Goal: Task Accomplishment & Management: Manage account settings

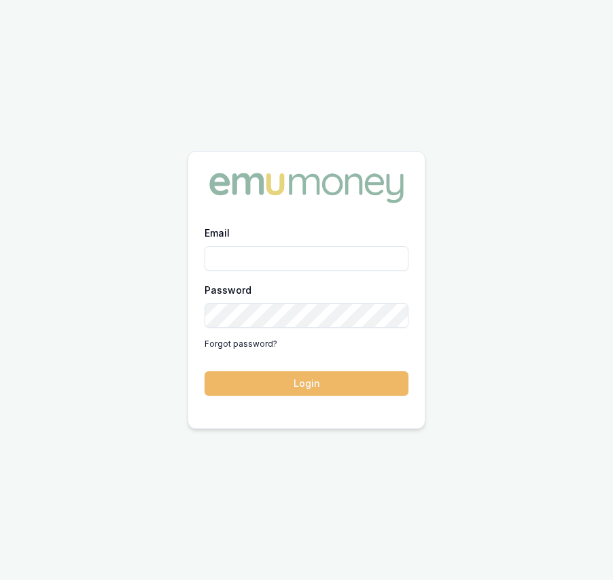
type input "eujin.ooi@emumoney.com.au"
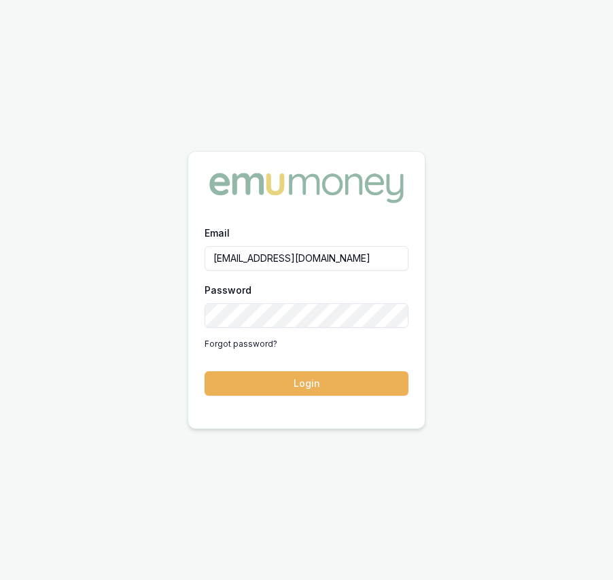
click at [298, 388] on button "Login" at bounding box center [307, 383] width 204 height 24
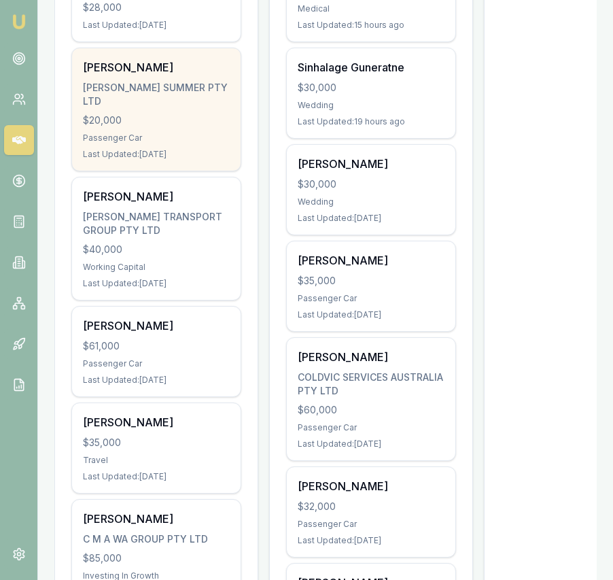
scroll to position [469, 0]
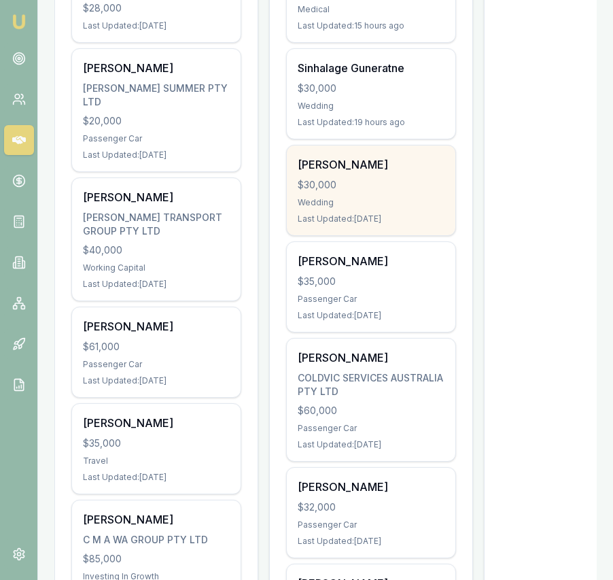
click at [352, 212] on div "BHUPINDER SINGH $30,000 Wedding Last Updated: 2 days ago" at bounding box center [371, 191] width 169 height 90
click at [0, 0] on div "Emu Broker Eujin Ooi Toggle Menu Your Deals Manage your deals and track your pr…" at bounding box center [306, 453] width 613 height 1845
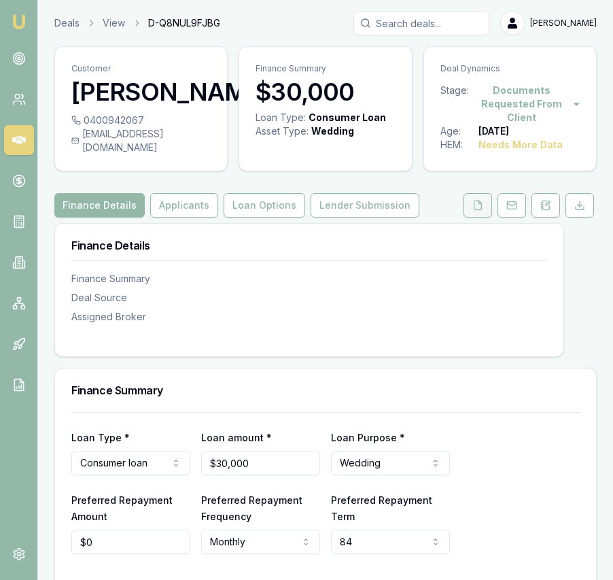
click at [476, 211] on icon at bounding box center [478, 205] width 11 height 11
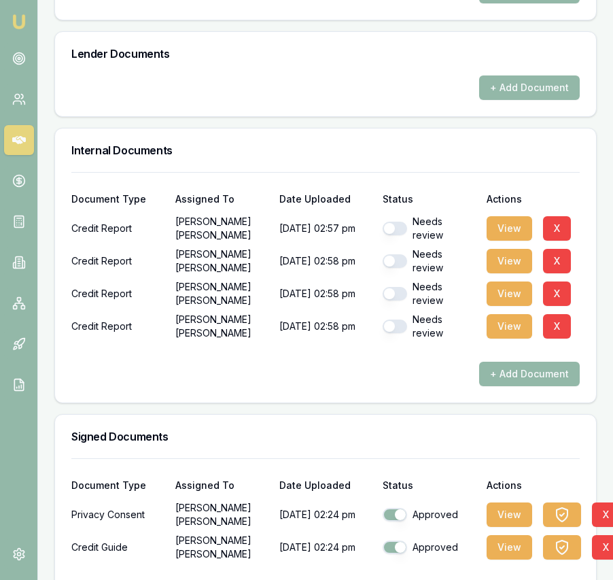
scroll to position [803, 0]
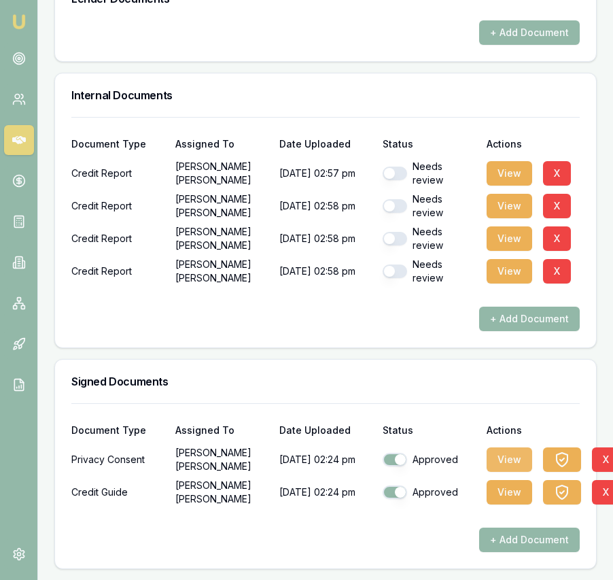
click at [500, 457] on button "View" at bounding box center [510, 460] width 46 height 24
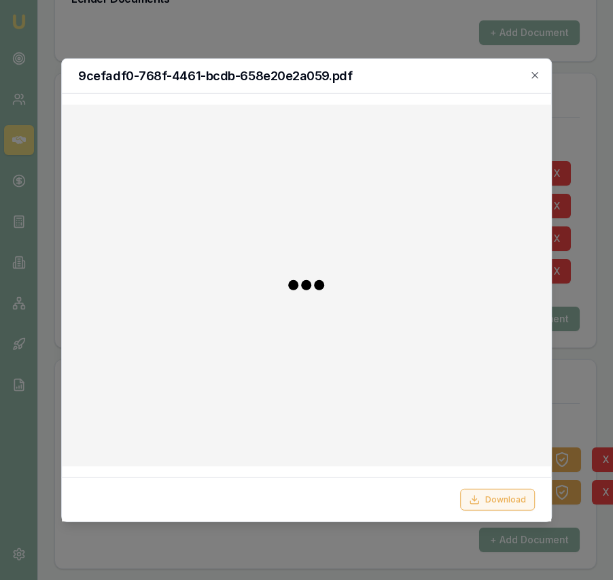
click at [475, 490] on button "Download" at bounding box center [497, 500] width 75 height 22
click at [581, 423] on div at bounding box center [306, 290] width 613 height 580
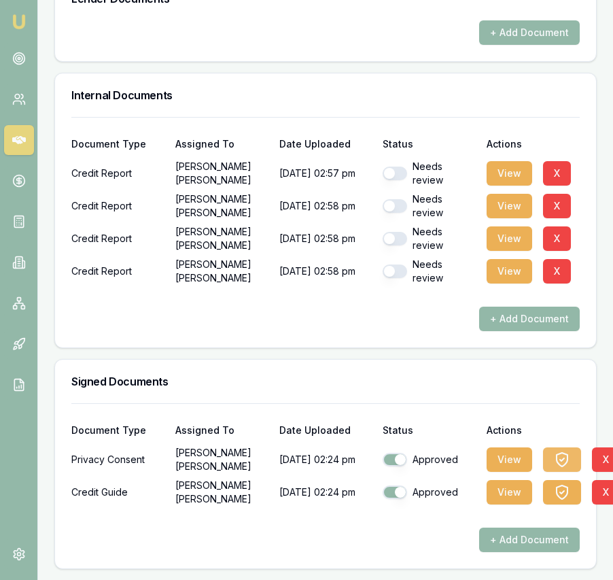
click at [570, 458] on button "button" at bounding box center [562, 460] width 38 height 24
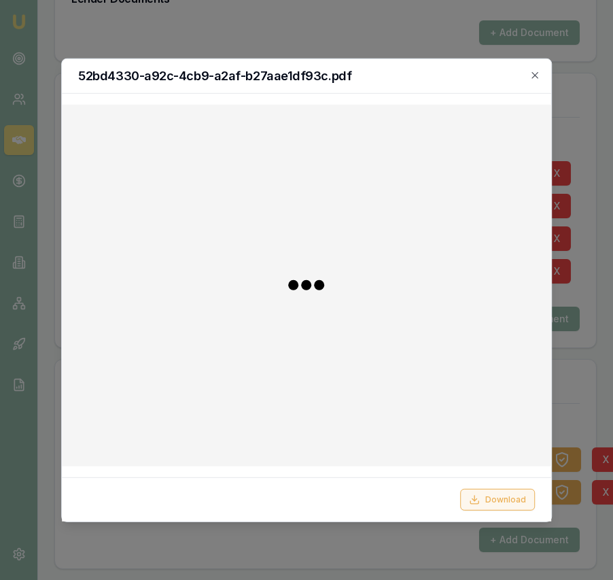
click at [516, 501] on button "Download" at bounding box center [497, 500] width 75 height 22
click at [592, 406] on div at bounding box center [306, 290] width 613 height 580
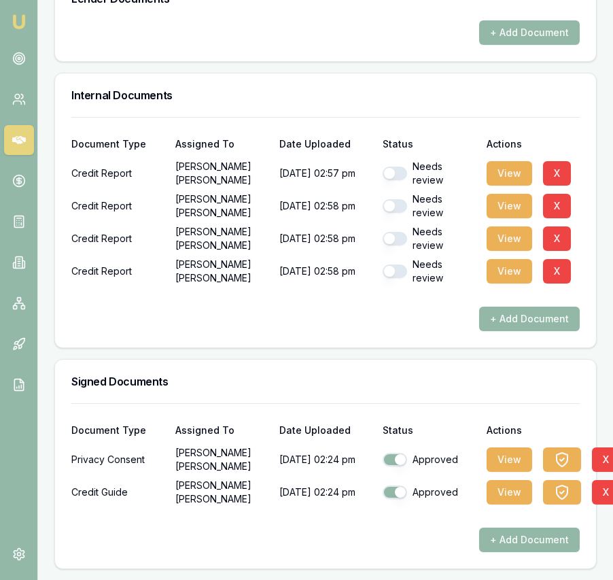
scroll to position [803, 5]
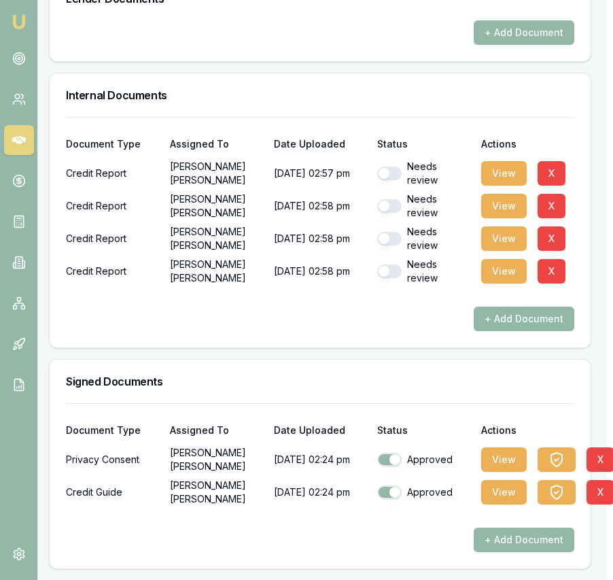
click at [384, 271] on button "button" at bounding box center [389, 272] width 24 height 14
checkbox input "true"
drag, startPoint x: 394, startPoint y: 239, endPoint x: 394, endPoint y: 228, distance: 10.9
click at [394, 239] on button "button" at bounding box center [389, 239] width 24 height 14
checkbox input "true"
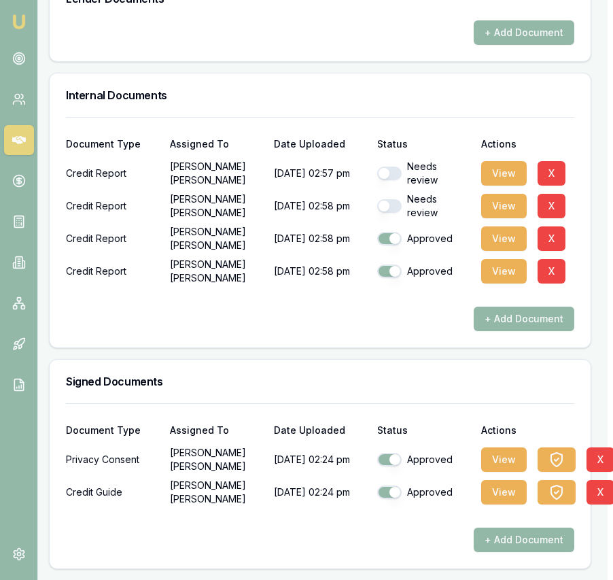
drag, startPoint x: 392, startPoint y: 205, endPoint x: 392, endPoint y: 198, distance: 7.5
click at [392, 205] on button "button" at bounding box center [389, 206] width 24 height 14
checkbox input "true"
click at [392, 170] on button "button" at bounding box center [389, 174] width 24 height 14
checkbox input "true"
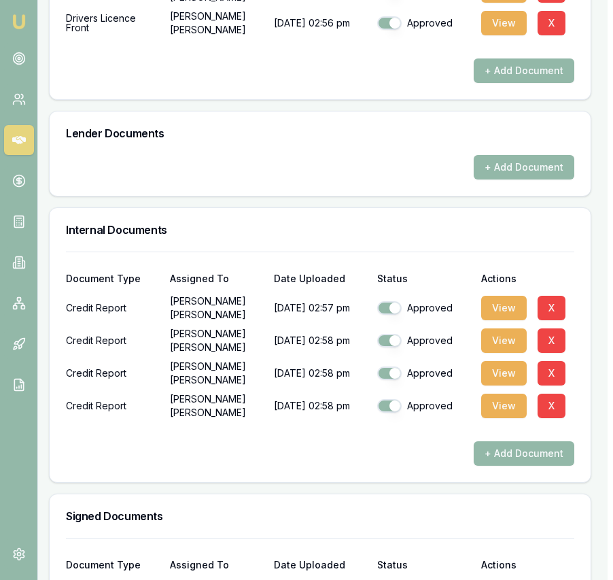
scroll to position [642, 5]
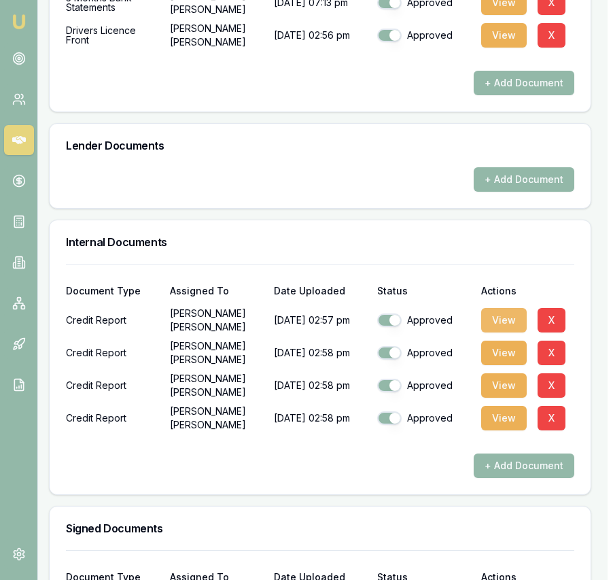
click at [503, 333] on button "View" at bounding box center [505, 320] width 46 height 24
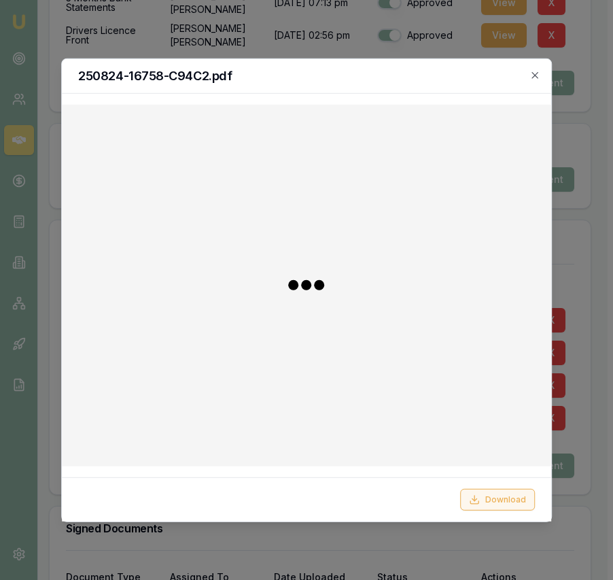
click at [494, 499] on button "Download" at bounding box center [497, 500] width 75 height 22
click at [591, 335] on div at bounding box center [306, 290] width 613 height 580
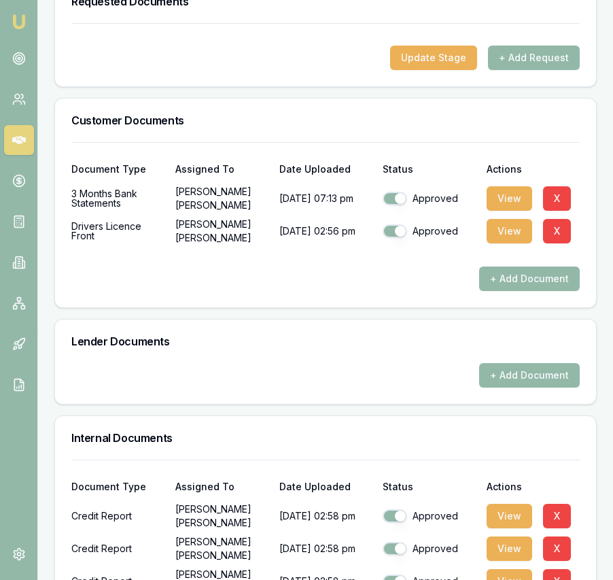
scroll to position [444, 0]
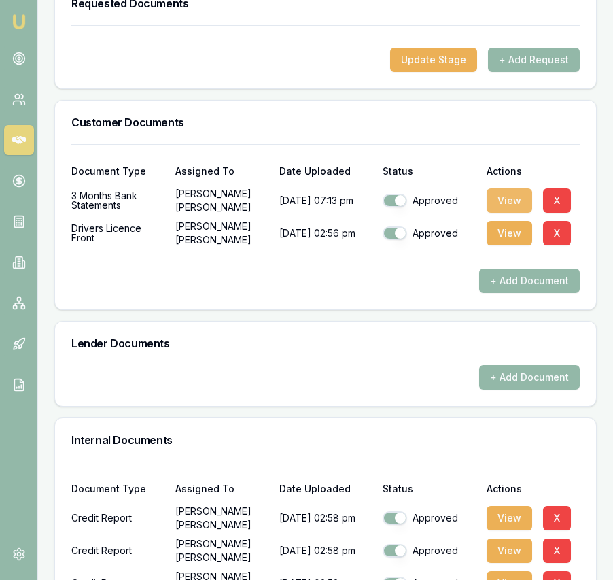
click at [523, 208] on button "View" at bounding box center [510, 200] width 46 height 24
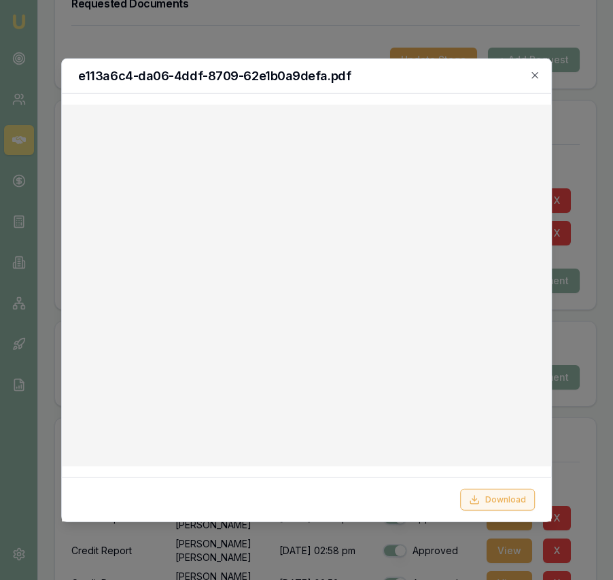
click at [522, 493] on button "Download" at bounding box center [497, 500] width 75 height 22
click at [579, 161] on div at bounding box center [306, 290] width 613 height 580
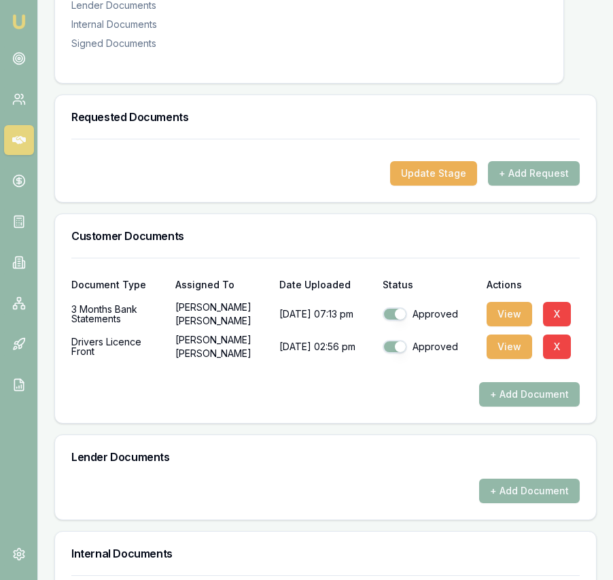
scroll to position [0, 0]
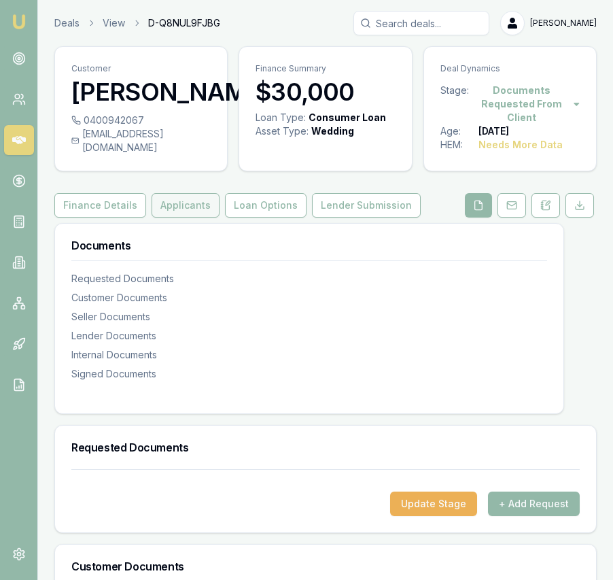
click at [191, 218] on button "Applicants" at bounding box center [186, 205] width 68 height 24
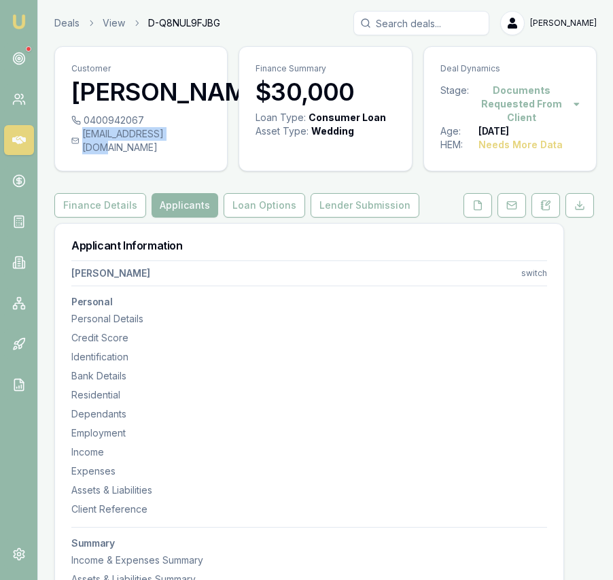
drag, startPoint x: 188, startPoint y: 160, endPoint x: 180, endPoint y: 163, distance: 8.6
click at [180, 154] on div "vick21510@gmail.com" at bounding box center [140, 140] width 139 height 27
copy div "vick21510@gmail.com"
click at [151, 127] on div "0400942067" at bounding box center [140, 121] width 139 height 14
click at [142, 127] on div "0400942067" at bounding box center [140, 121] width 139 height 14
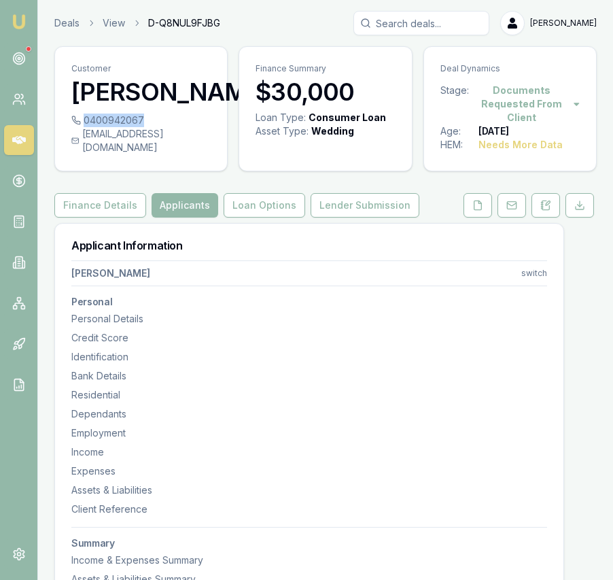
copy div "0400942067"
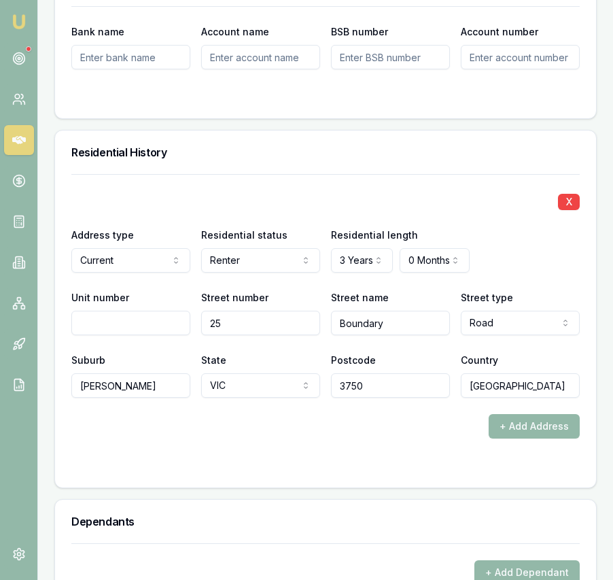
scroll to position [1622, 0]
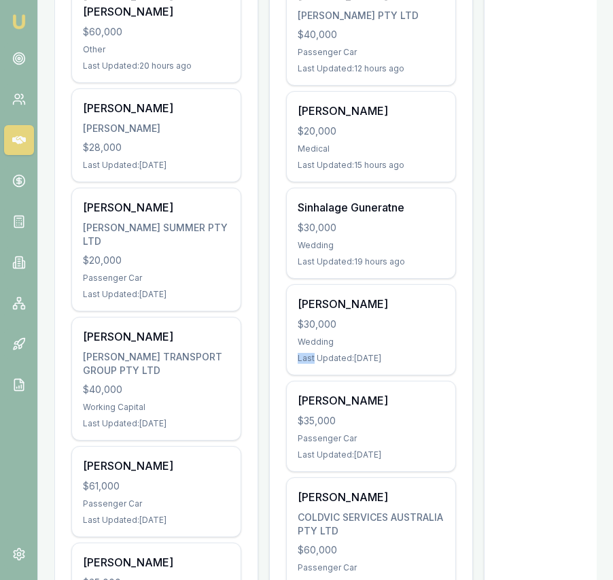
scroll to position [322, 0]
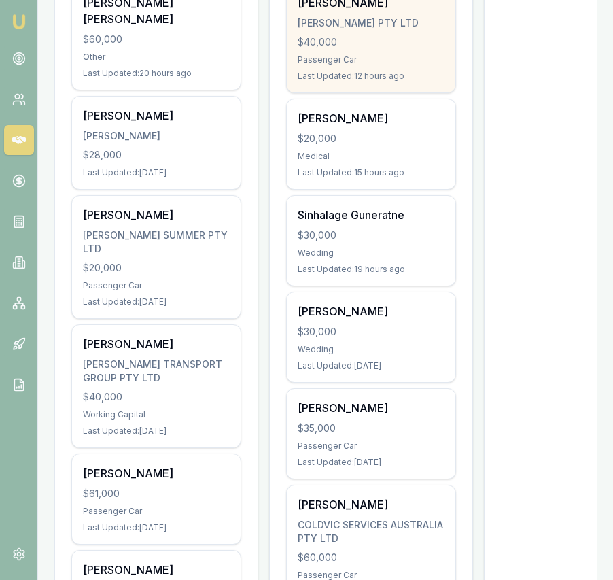
click at [363, 73] on div "Last Updated: 12 hours ago" at bounding box center [371, 76] width 147 height 11
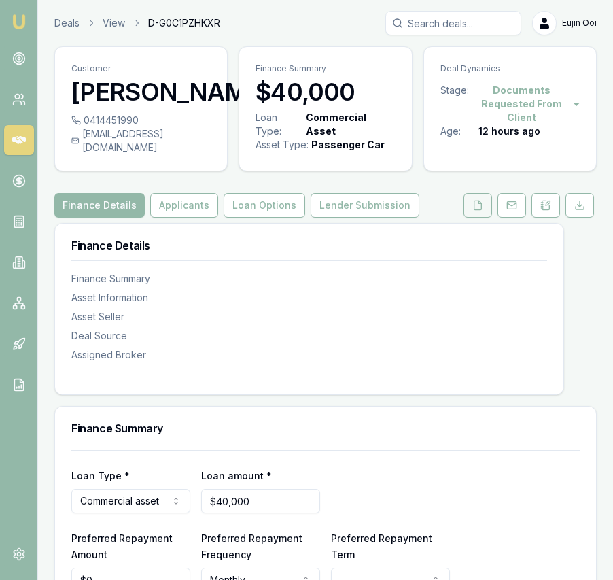
click at [476, 211] on icon at bounding box center [478, 205] width 11 height 11
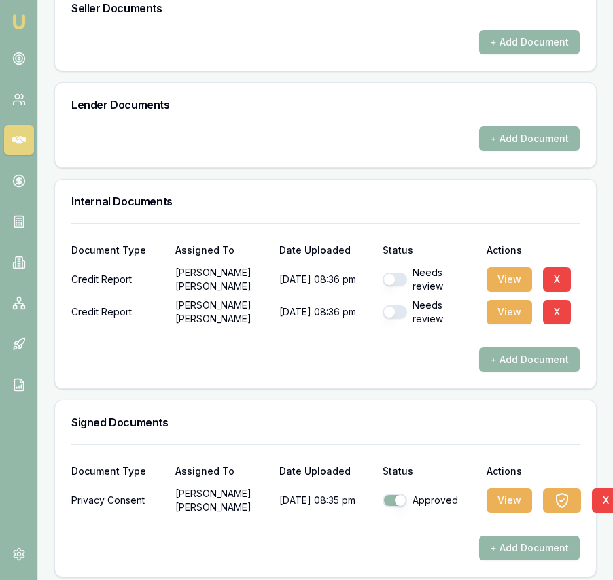
scroll to position [769, 0]
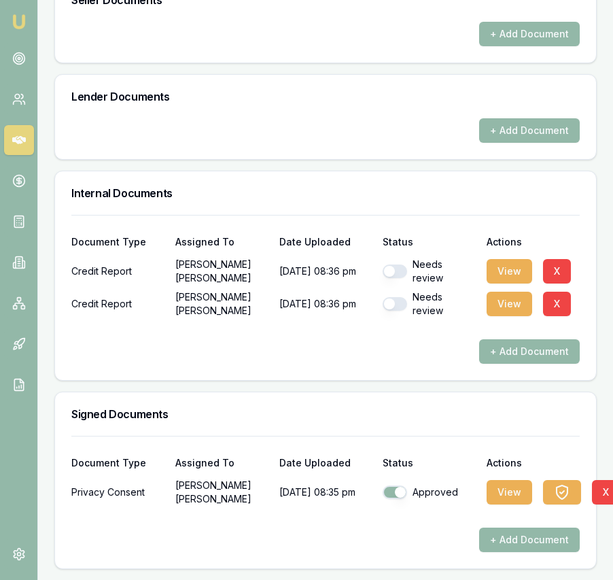
drag, startPoint x: 395, startPoint y: 273, endPoint x: 399, endPoint y: 306, distance: 33.5
click at [395, 273] on button "button" at bounding box center [395, 272] width 24 height 14
checkbox input "true"
drag, startPoint x: 403, startPoint y: 312, endPoint x: 403, endPoint y: 304, distance: 8.2
click at [402, 308] on div "Needs review" at bounding box center [429, 303] width 93 height 27
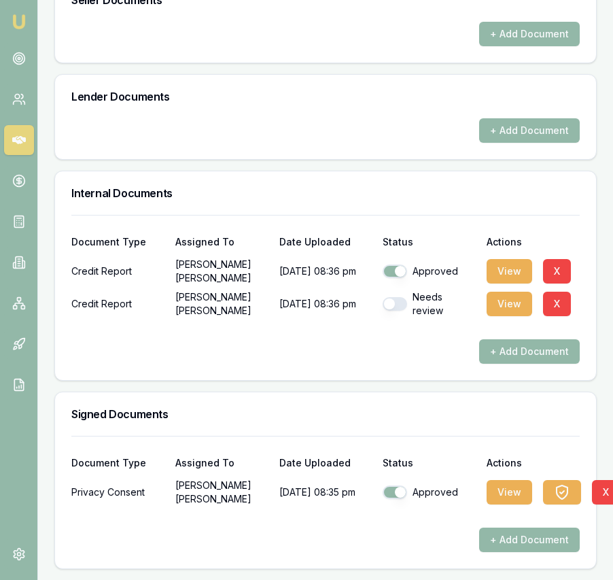
click at [402, 304] on button "button" at bounding box center [395, 304] width 24 height 14
checkbox input "true"
click at [510, 270] on button "View" at bounding box center [510, 271] width 46 height 24
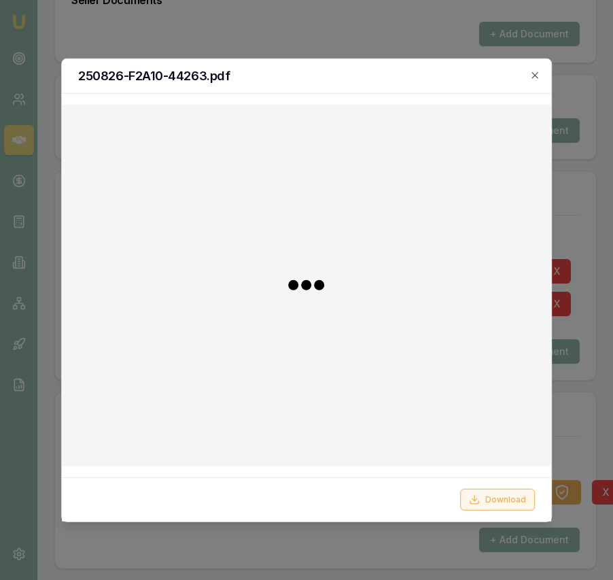
click at [488, 497] on button "Download" at bounding box center [497, 500] width 75 height 22
click at [589, 409] on div at bounding box center [306, 290] width 613 height 580
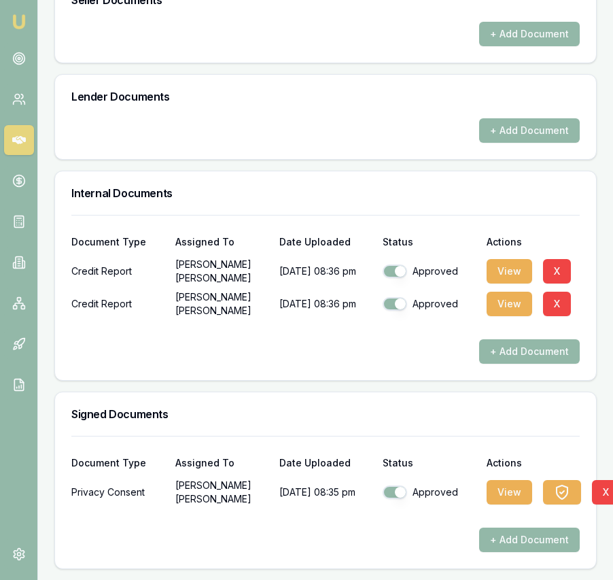
scroll to position [768, 5]
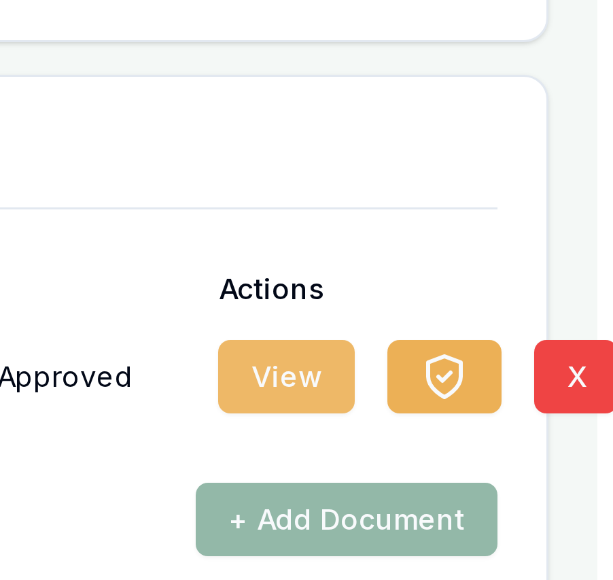
click at [516, 496] on button "View" at bounding box center [505, 492] width 46 height 24
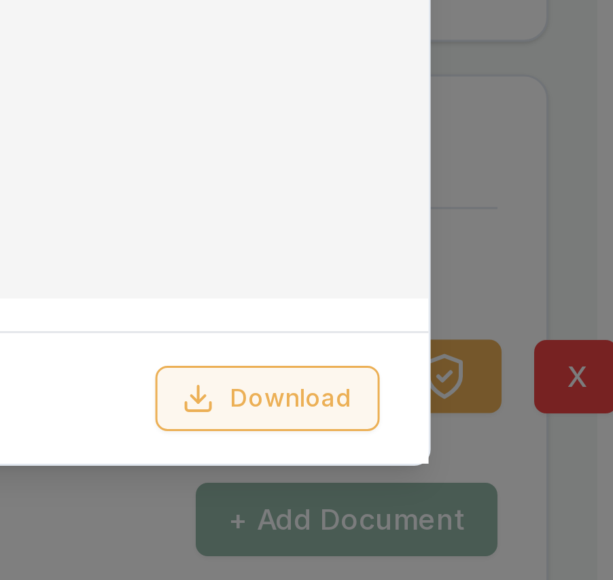
click at [516, 496] on button "Download" at bounding box center [497, 500] width 75 height 22
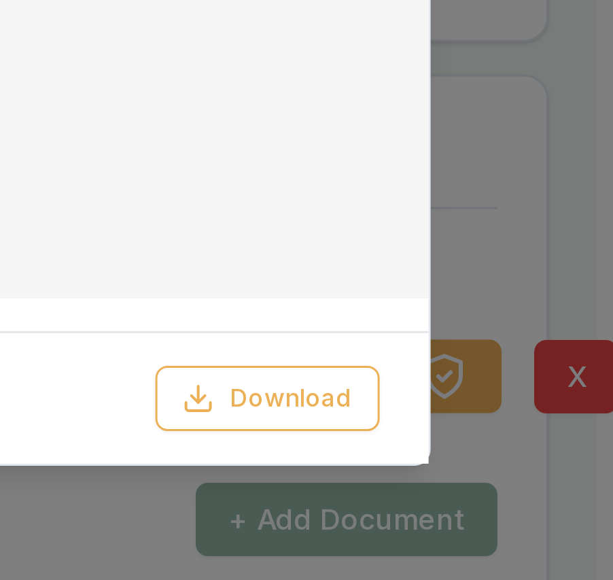
click at [574, 464] on div at bounding box center [306, 290] width 613 height 580
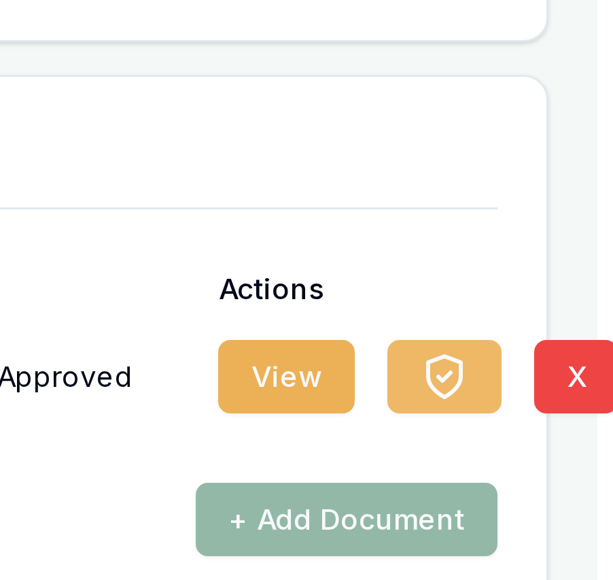
click at [565, 492] on button "button" at bounding box center [557, 492] width 38 height 24
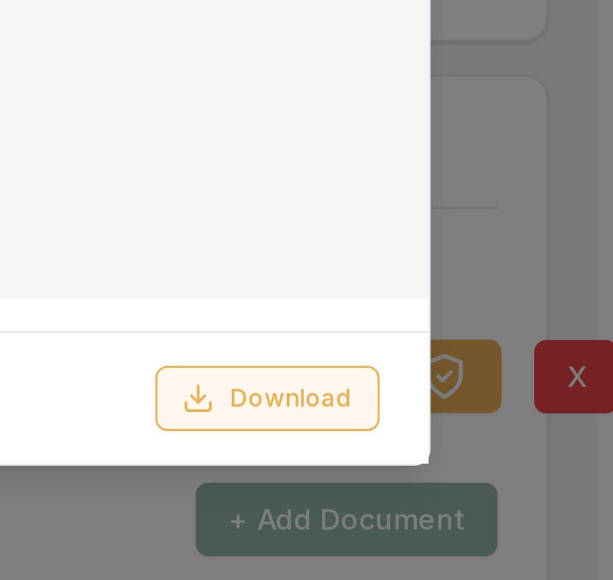
click at [528, 497] on button "Download" at bounding box center [497, 500] width 75 height 22
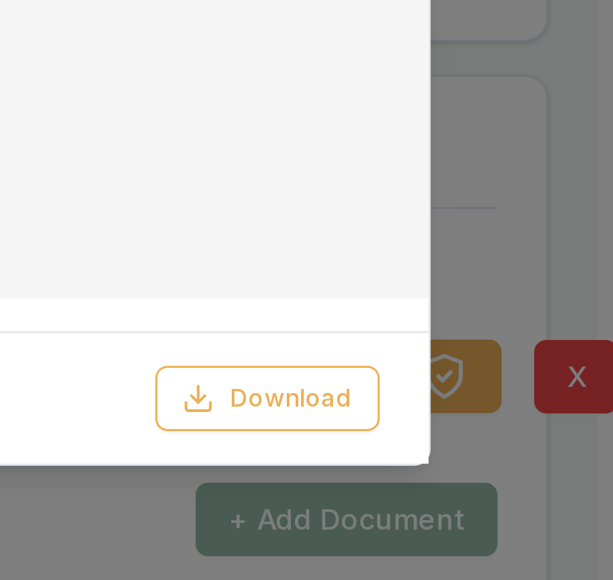
click at [606, 448] on div at bounding box center [306, 290] width 613 height 580
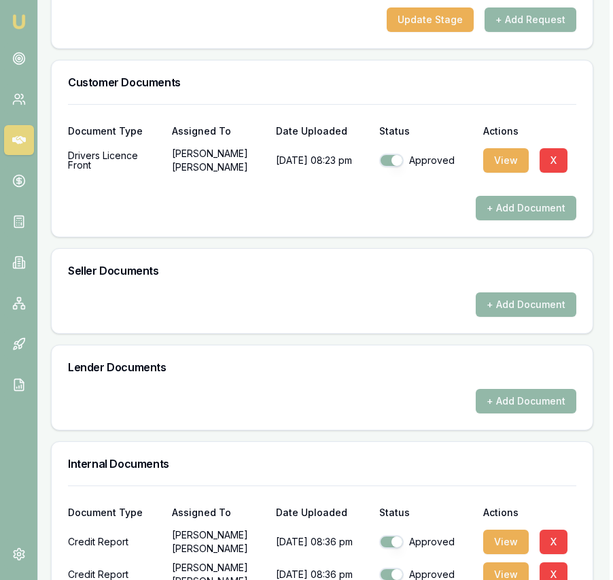
scroll to position [0, 3]
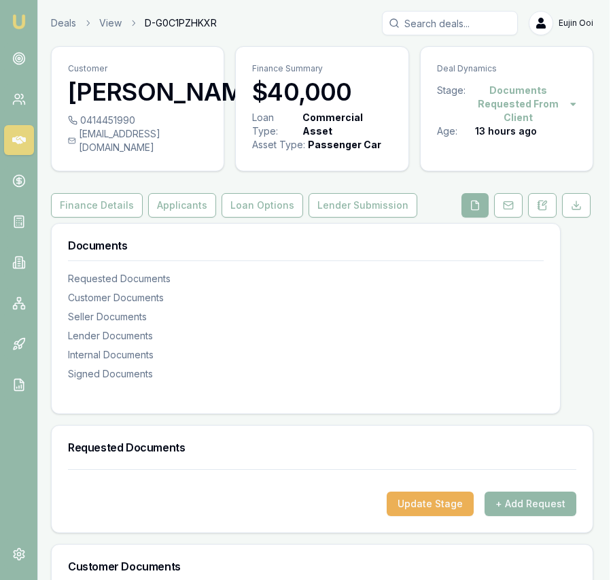
drag, startPoint x: 173, startPoint y: 212, endPoint x: 166, endPoint y: 203, distance: 11.2
click at [173, 212] on button "Applicants" at bounding box center [182, 205] width 68 height 24
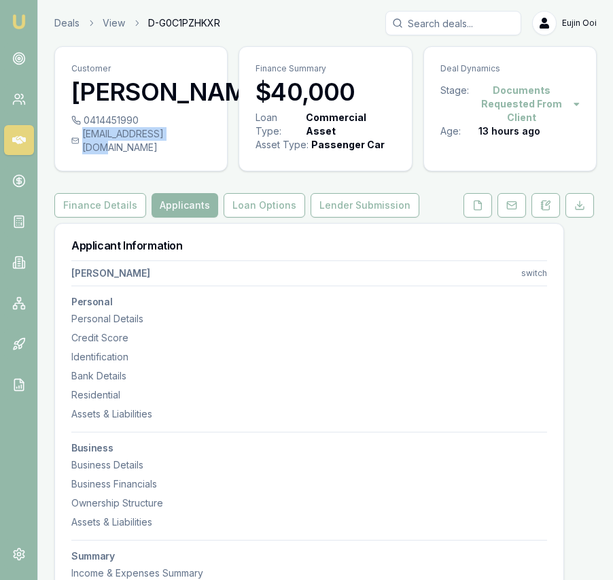
drag, startPoint x: 190, startPoint y: 165, endPoint x: 181, endPoint y: 164, distance: 8.9
click at [182, 154] on div "[EMAIL_ADDRESS][DOMAIN_NAME]" at bounding box center [140, 140] width 139 height 27
copy div "[EMAIL_ADDRESS][DOMAIN_NAME]"
drag, startPoint x: 148, startPoint y: 146, endPoint x: 138, endPoint y: 145, distance: 10.3
click at [138, 127] on div "0414451990" at bounding box center [140, 121] width 139 height 14
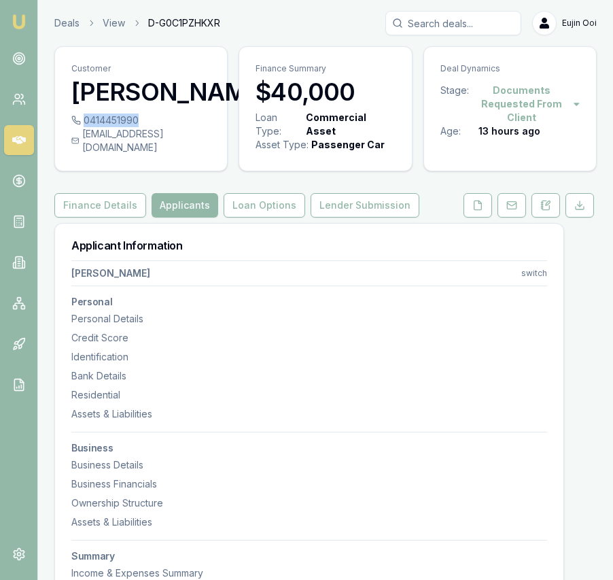
copy div "0414451990"
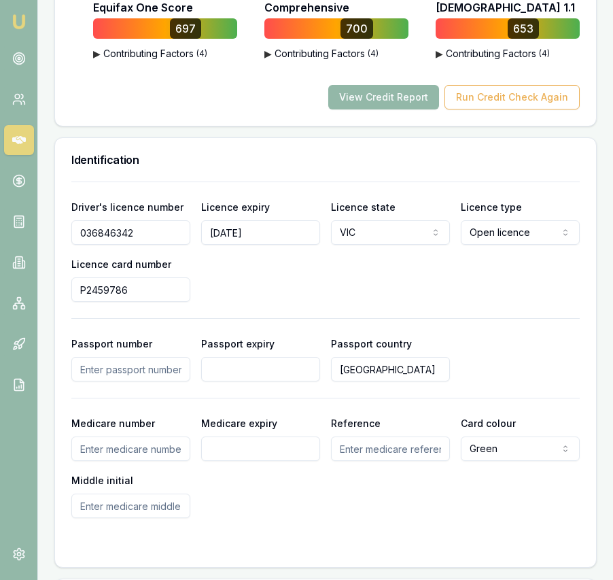
scroll to position [1000, 0]
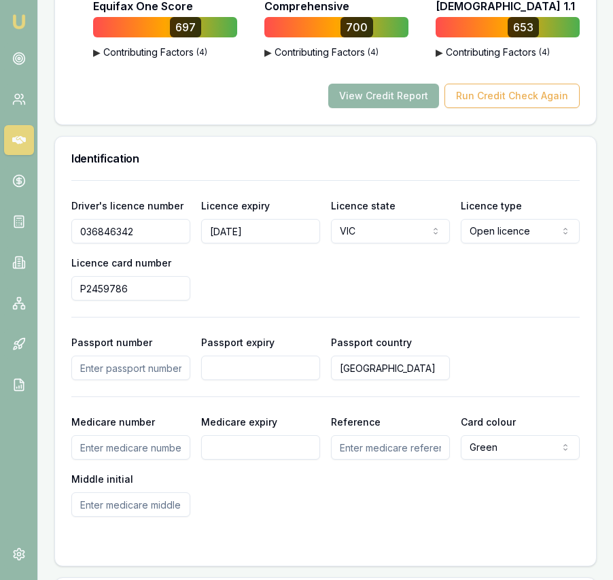
click at [152, 243] on input "036846342" at bounding box center [130, 231] width 119 height 24
click at [133, 301] on input "P2459786" at bounding box center [130, 288] width 119 height 24
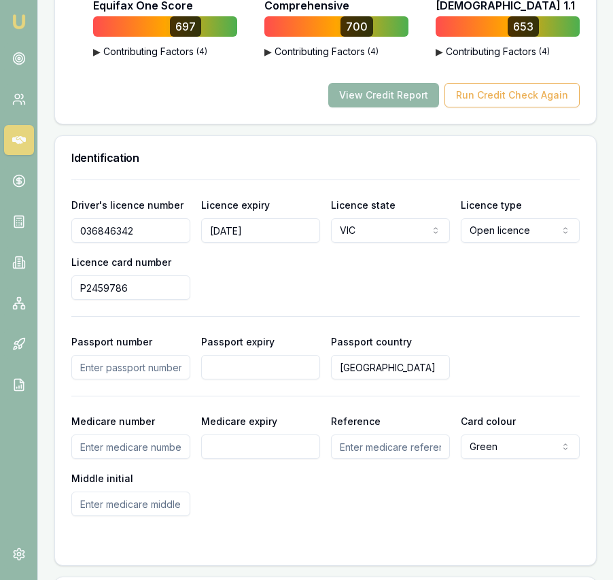
scroll to position [943, 0]
